Goal: Navigation & Orientation: Go to known website

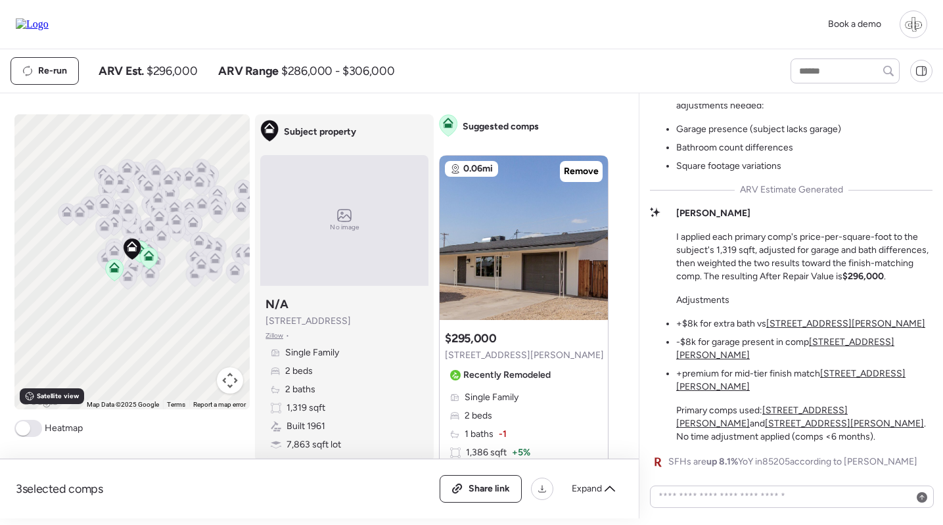
click at [913, 19] on div at bounding box center [914, 25] width 28 height 28
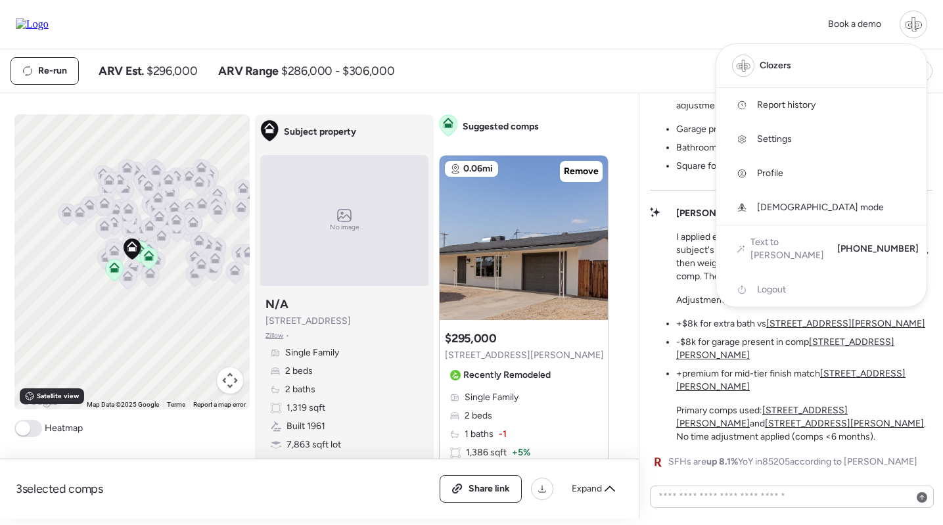
click at [760, 283] on span "Logout" at bounding box center [771, 289] width 29 height 13
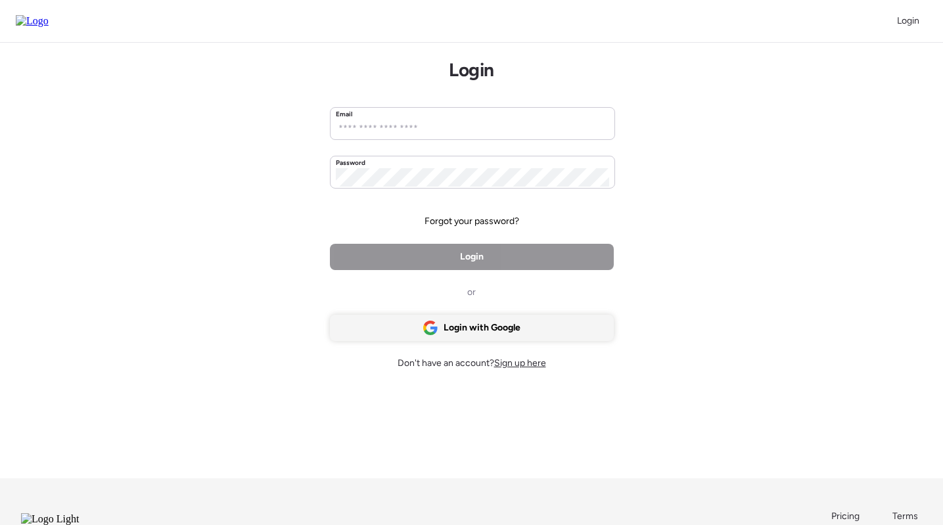
click at [521, 337] on div "Login with Google" at bounding box center [472, 328] width 284 height 26
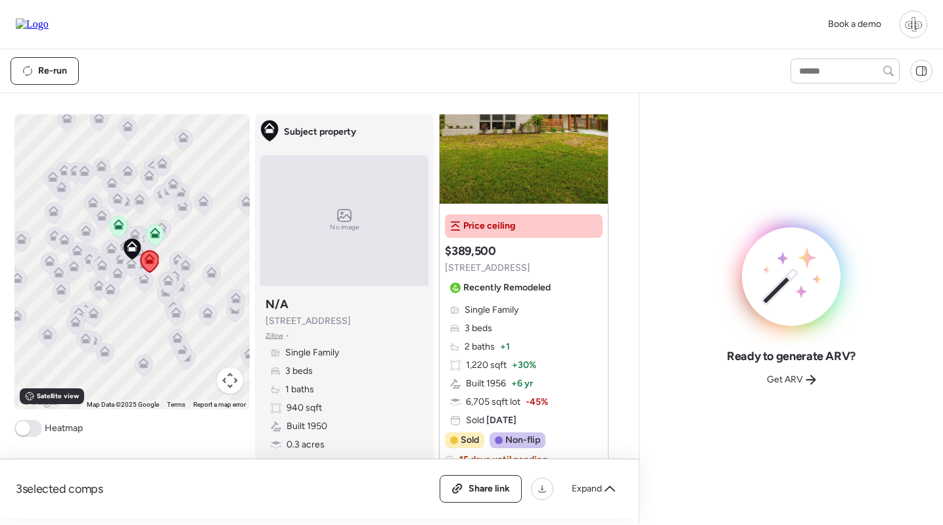
scroll to position [668, 0]
